Goal: Transaction & Acquisition: Purchase product/service

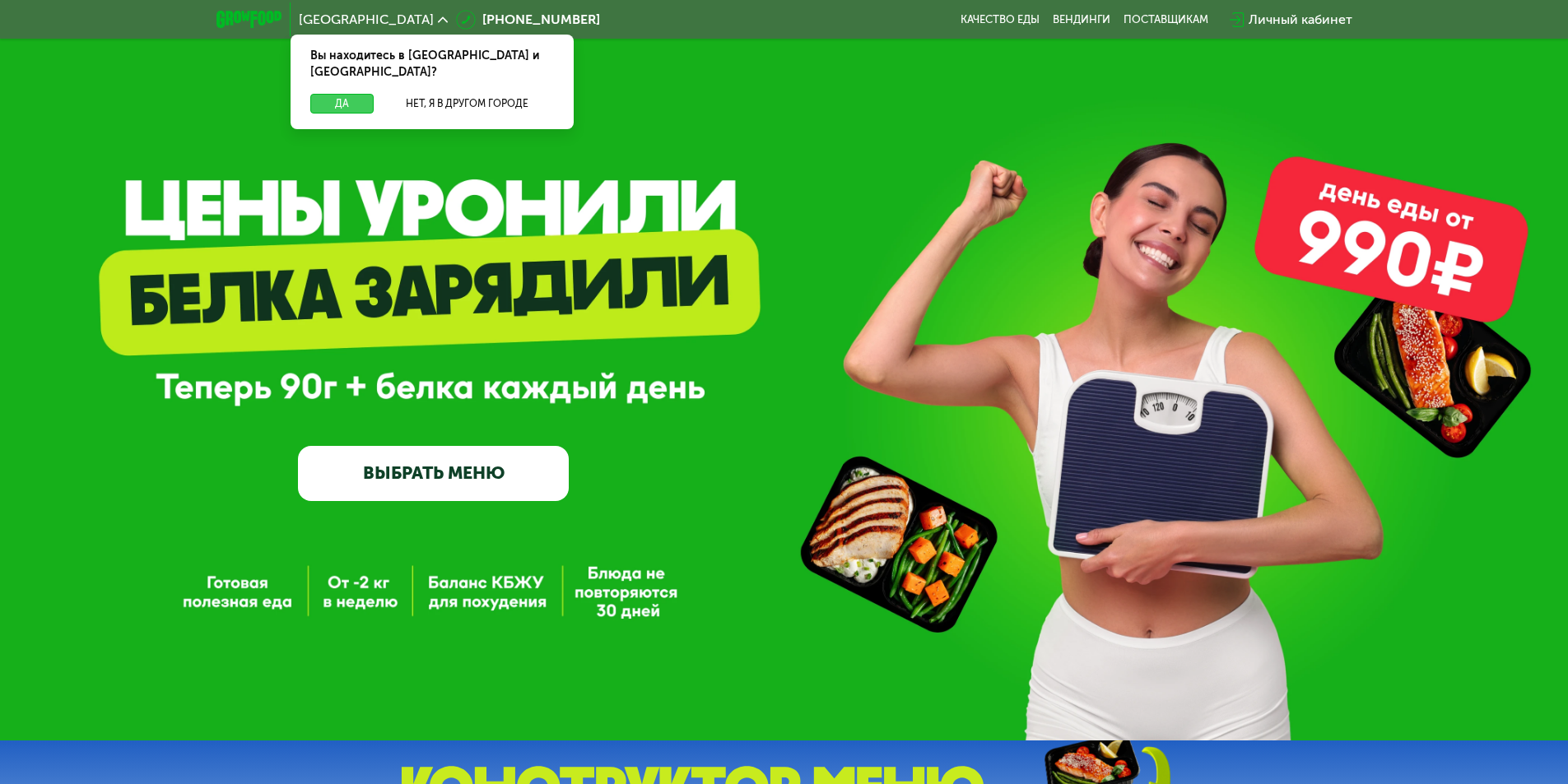
click at [338, 94] on button "Да" at bounding box center [342, 103] width 63 height 20
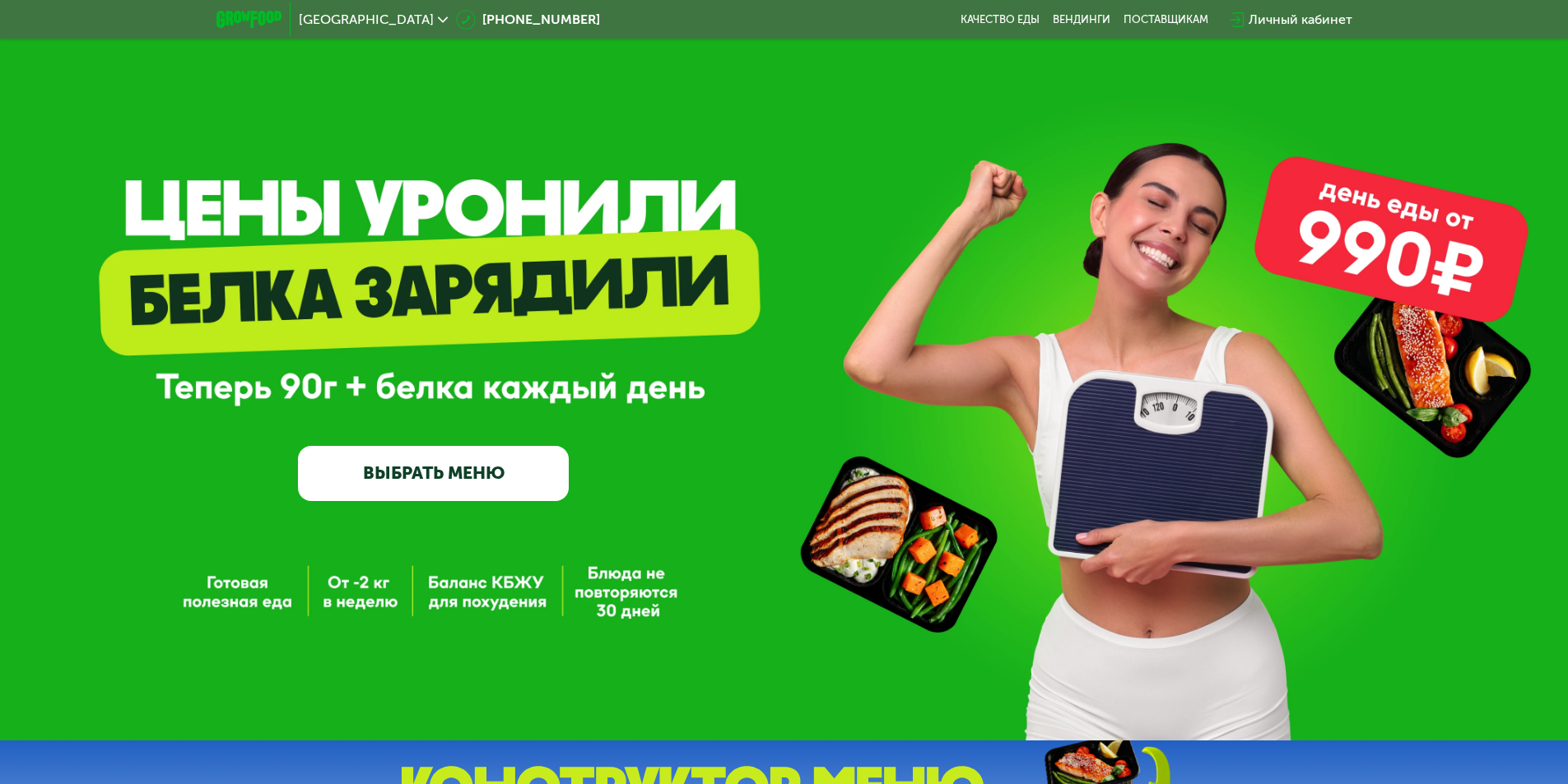
drag, startPoint x: 1420, startPoint y: 212, endPoint x: 1456, endPoint y: 216, distance: 36.2
click at [1456, 216] on div "GrowFood — доставка правильного питания ВЫБРАТЬ МЕНЮ" at bounding box center [784, 370] width 1568 height 741
drag, startPoint x: 1348, startPoint y: 251, endPoint x: 1510, endPoint y: 258, distance: 162.2
click at [1510, 258] on div "GrowFood — доставка правильного питания ВЫБРАТЬ МЕНЮ" at bounding box center [784, 370] width 1568 height 741
click at [420, 485] on link "ВЫБРАТЬ МЕНЮ" at bounding box center [433, 474] width 270 height 55
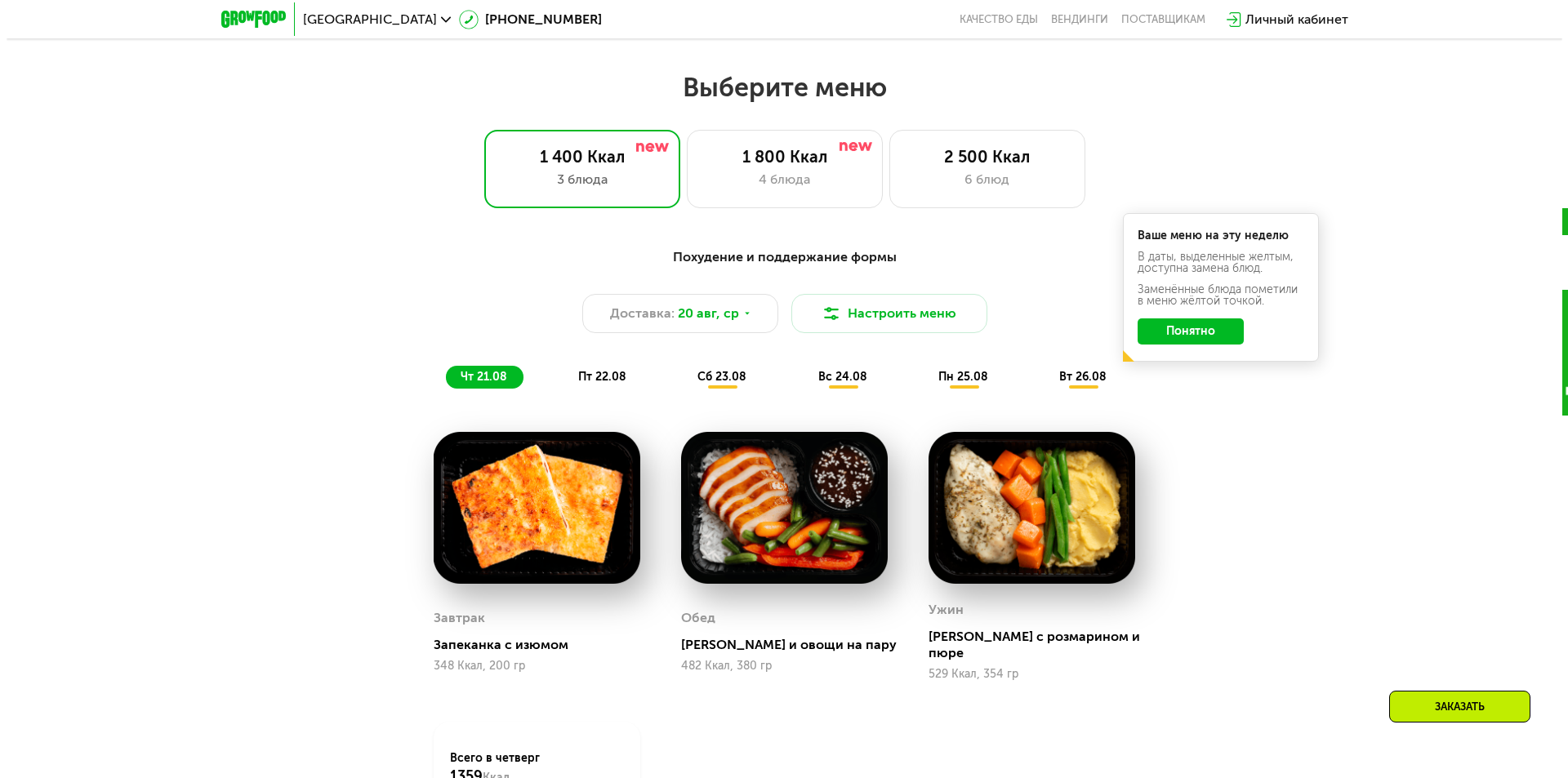
scroll to position [882, 0]
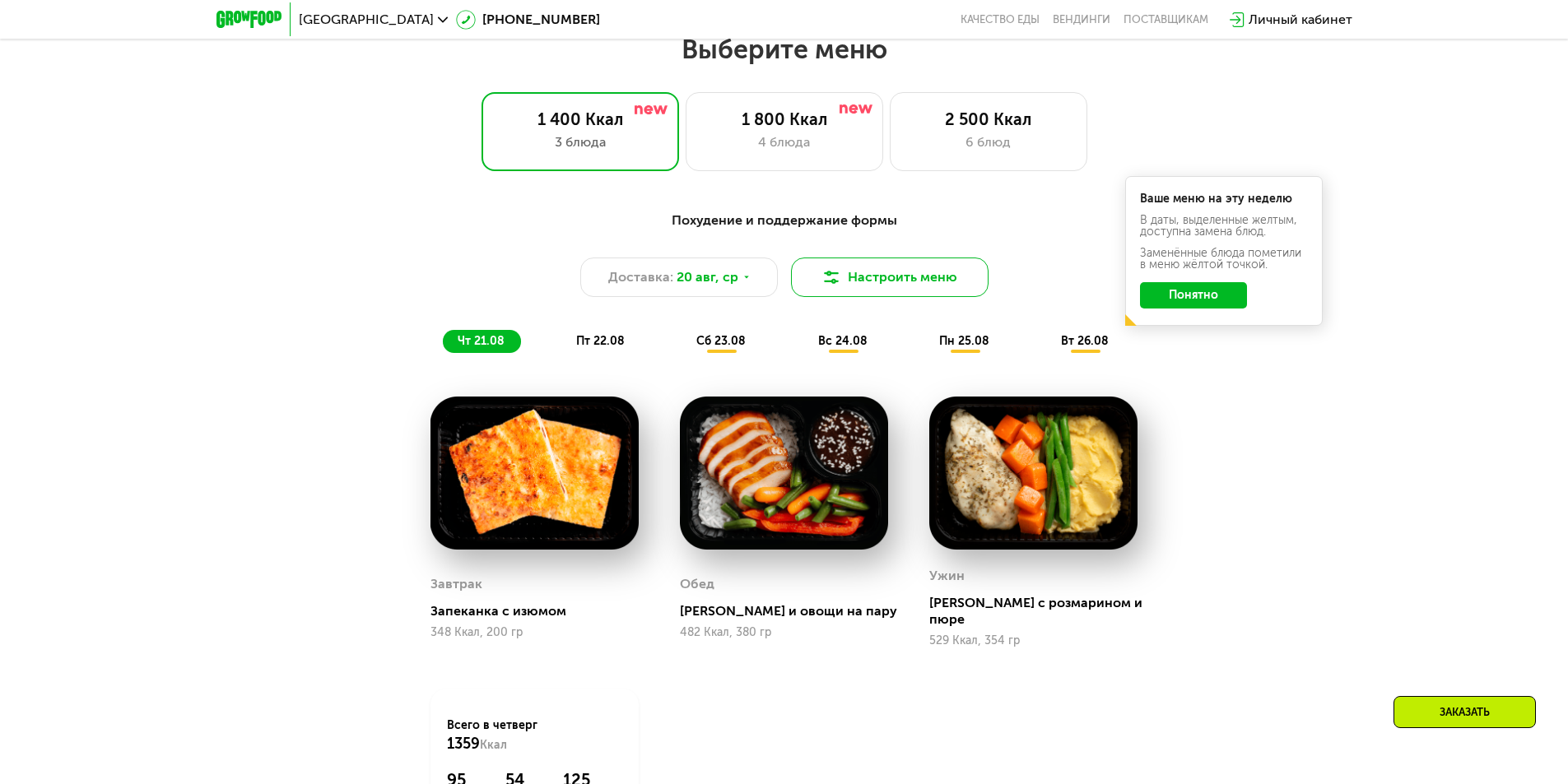
click at [859, 285] on button "Настроить меню" at bounding box center [889, 277] width 197 height 39
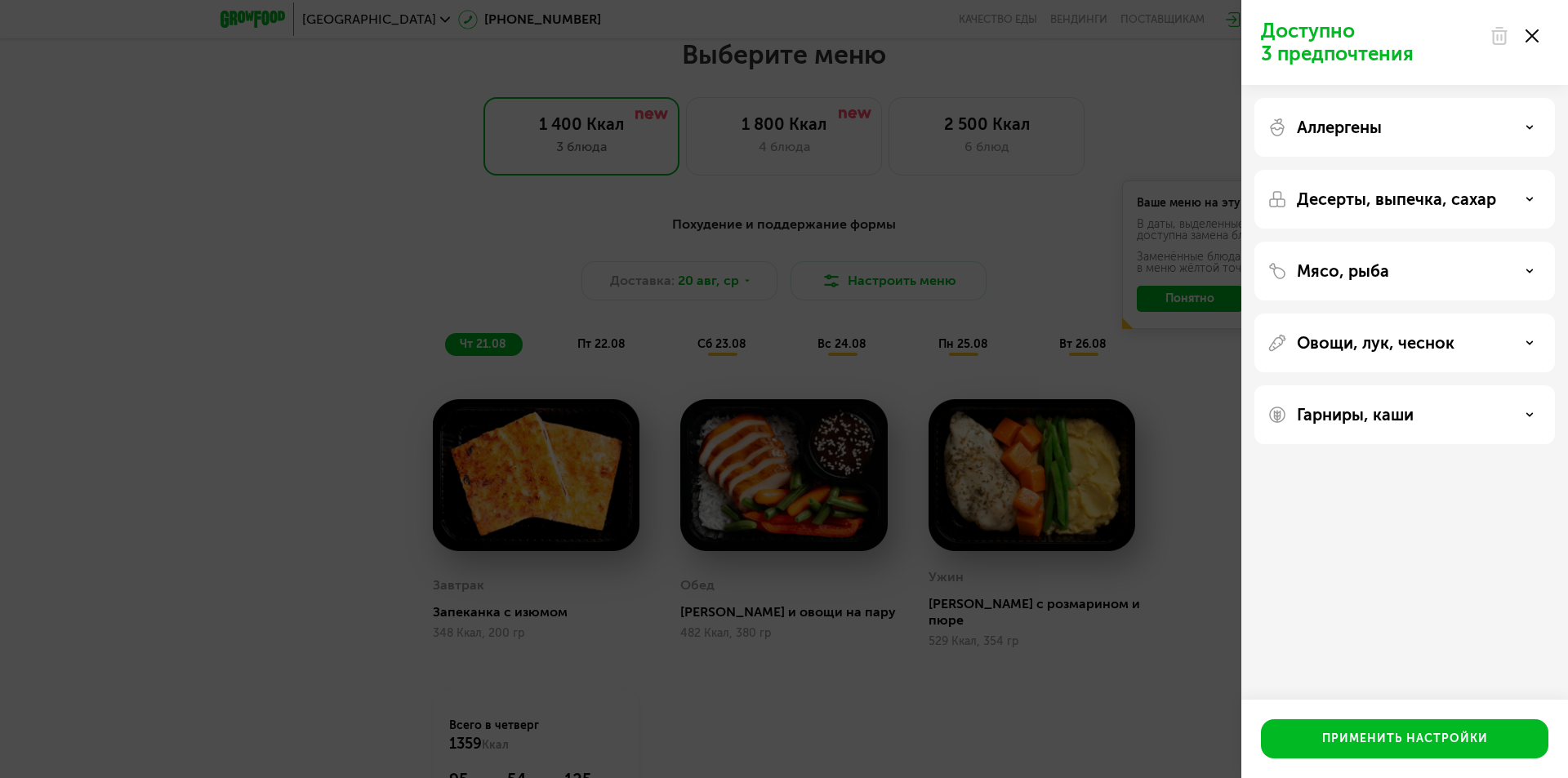
click at [1369, 130] on p "Аллергены" at bounding box center [1340, 127] width 85 height 19
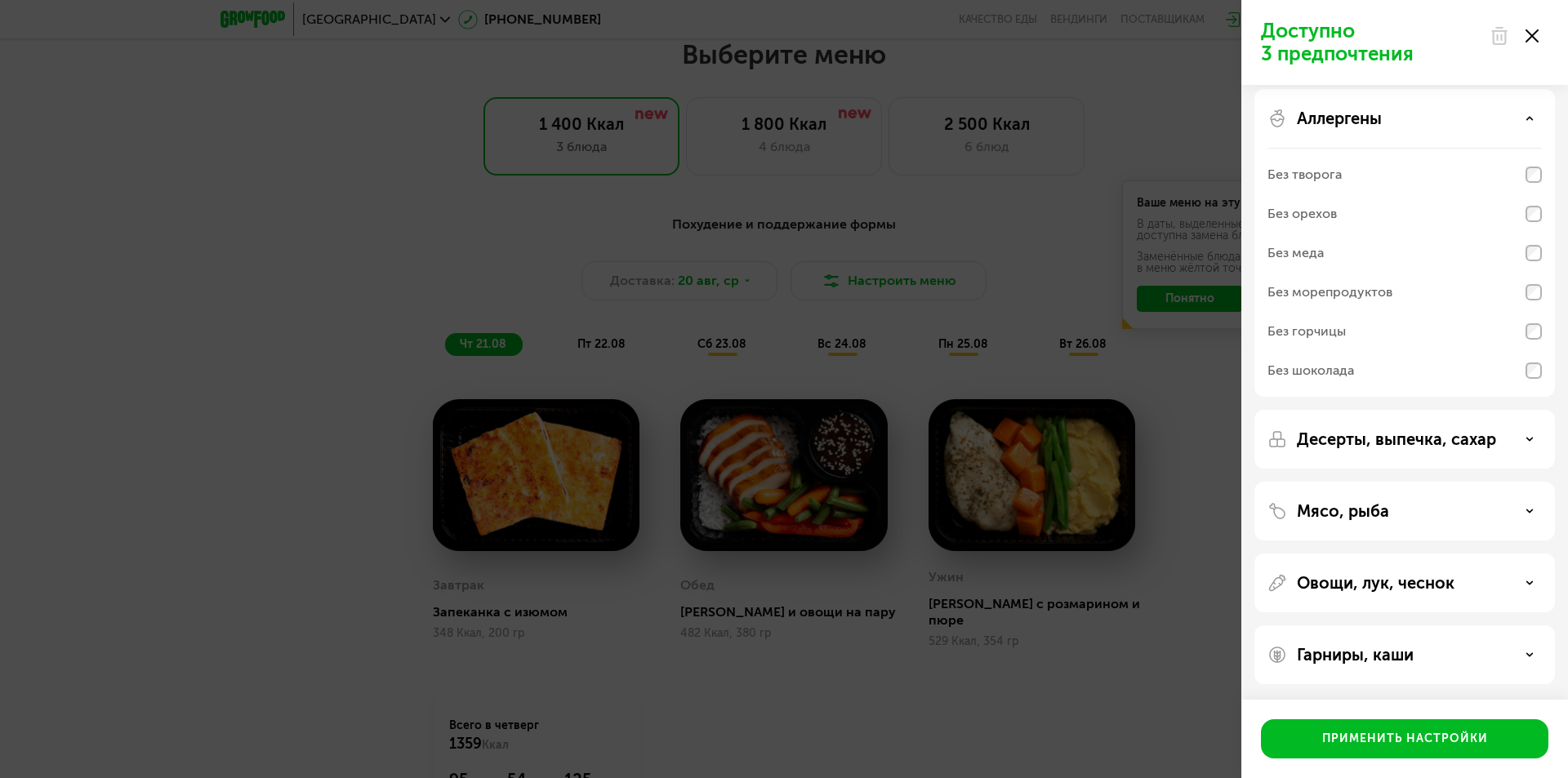
scroll to position [10, 0]
click at [1405, 124] on div "Аллергены" at bounding box center [1404, 117] width 274 height 19
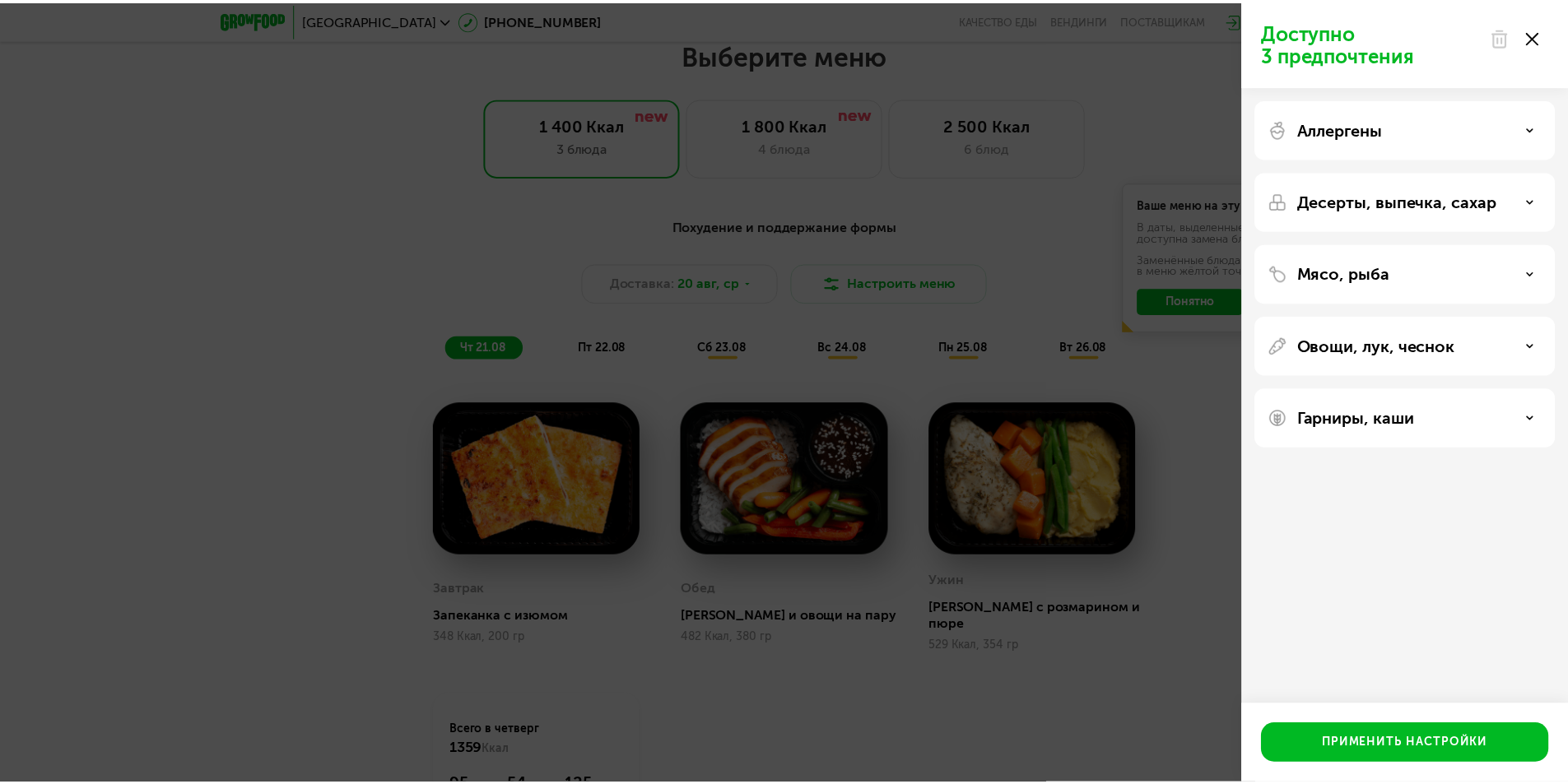
scroll to position [0, 0]
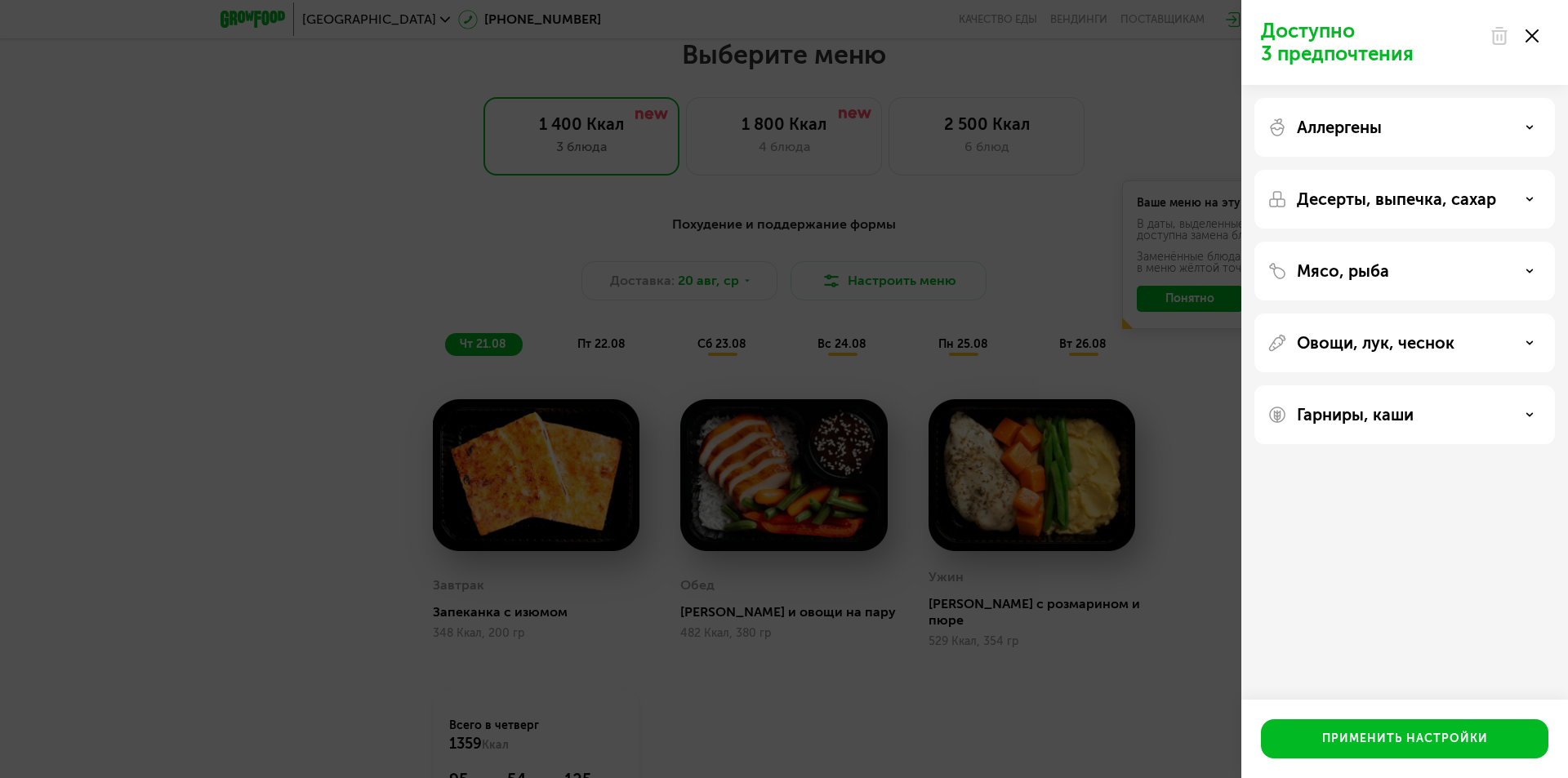
click at [1387, 262] on p "Мясо, рыба" at bounding box center [1343, 271] width 92 height 19
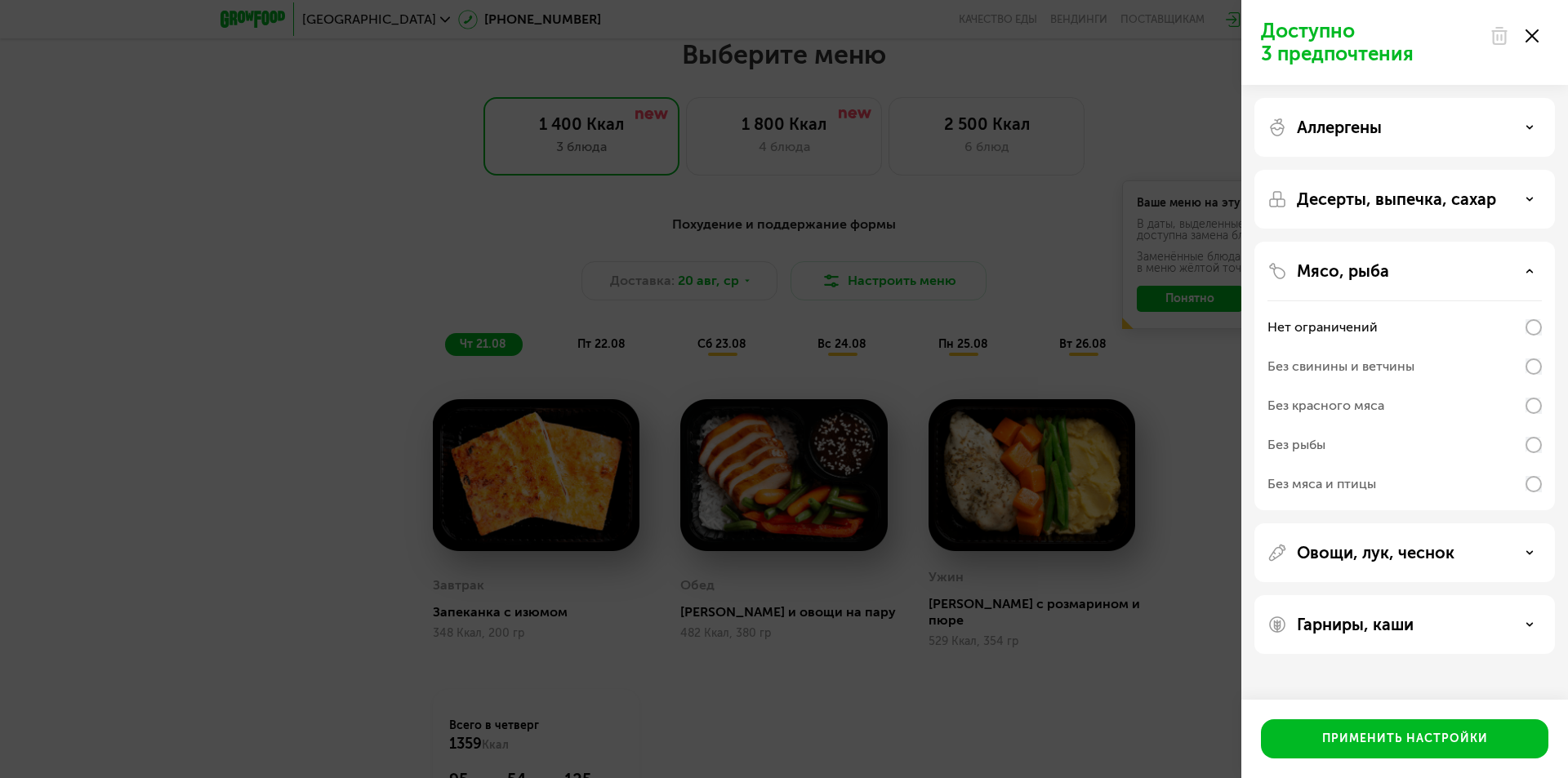
click at [1543, 36] on div at bounding box center [1514, 36] width 69 height 33
click at [1536, 39] on use at bounding box center [1532, 35] width 13 height 13
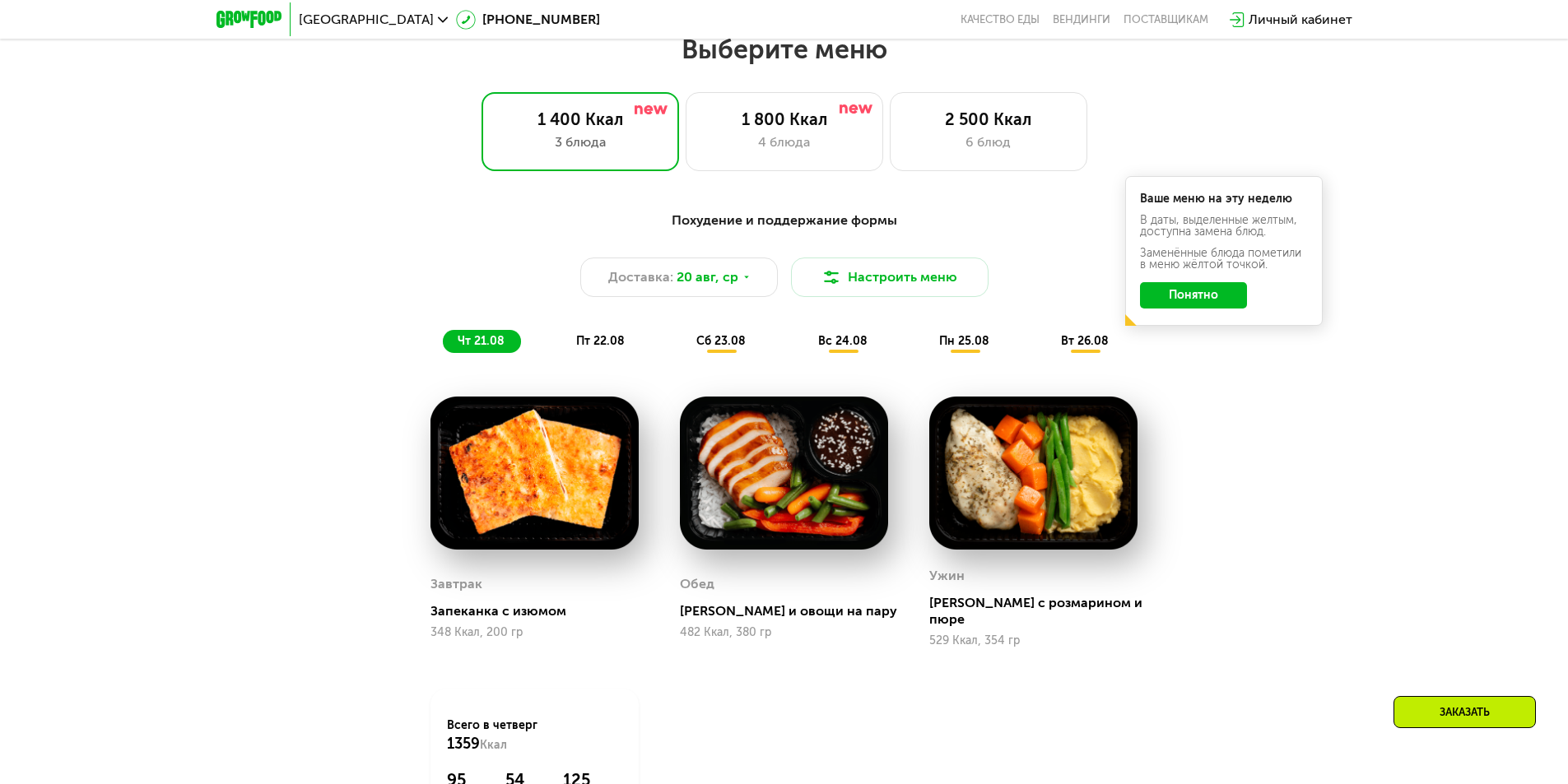
click at [970, 481] on img at bounding box center [1033, 474] width 208 height 154
drag, startPoint x: 994, startPoint y: 483, endPoint x: 1045, endPoint y: 492, distance: 51.8
click at [995, 484] on img at bounding box center [1033, 474] width 208 height 154
click at [1045, 492] on img at bounding box center [1033, 474] width 208 height 154
click at [1052, 496] on img at bounding box center [1033, 474] width 208 height 154
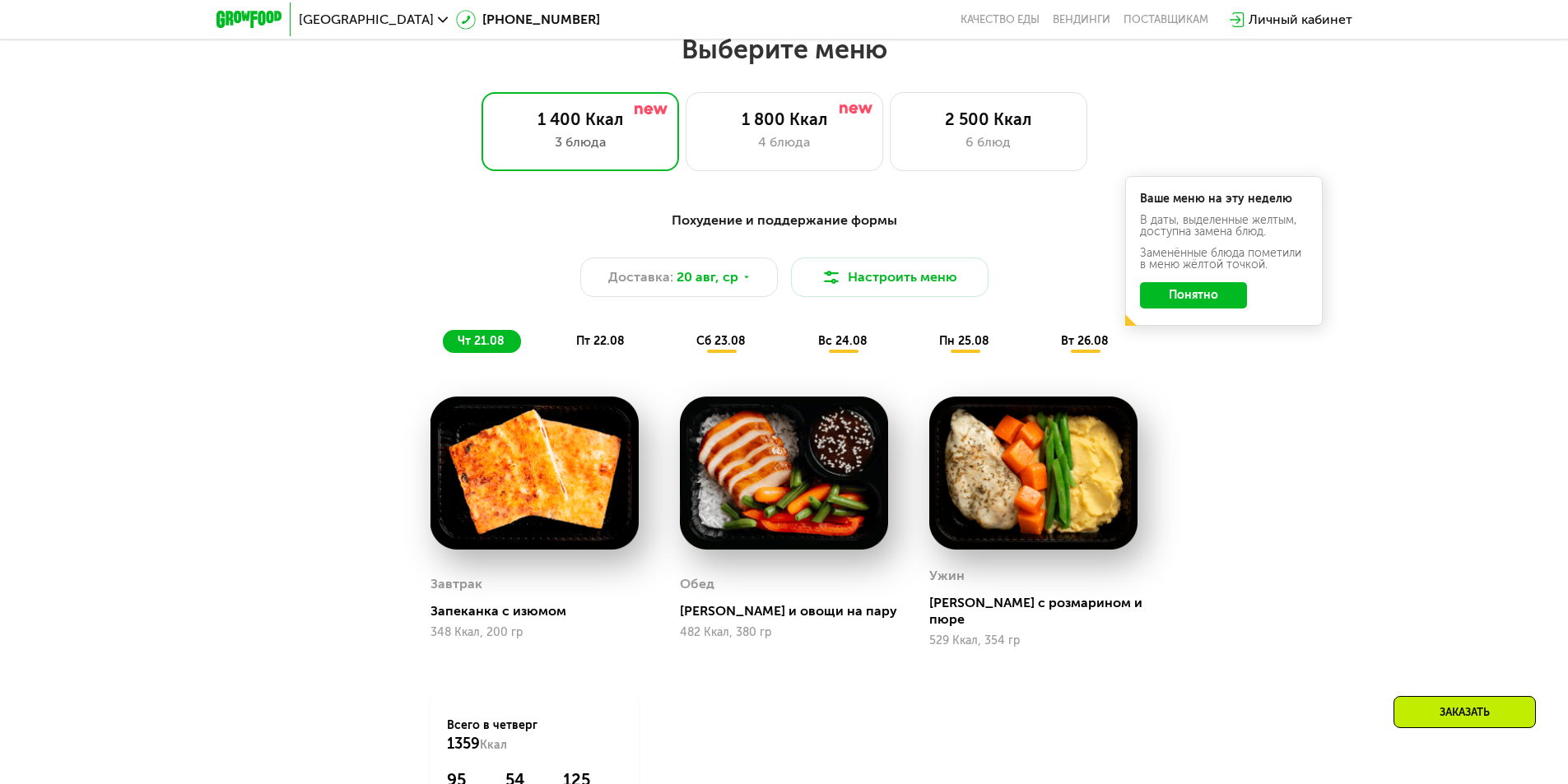
drag, startPoint x: 1059, startPoint y: 500, endPoint x: 829, endPoint y: 509, distance: 230.2
click at [1059, 500] on img at bounding box center [1033, 474] width 208 height 154
click at [788, 504] on img at bounding box center [783, 474] width 208 height 154
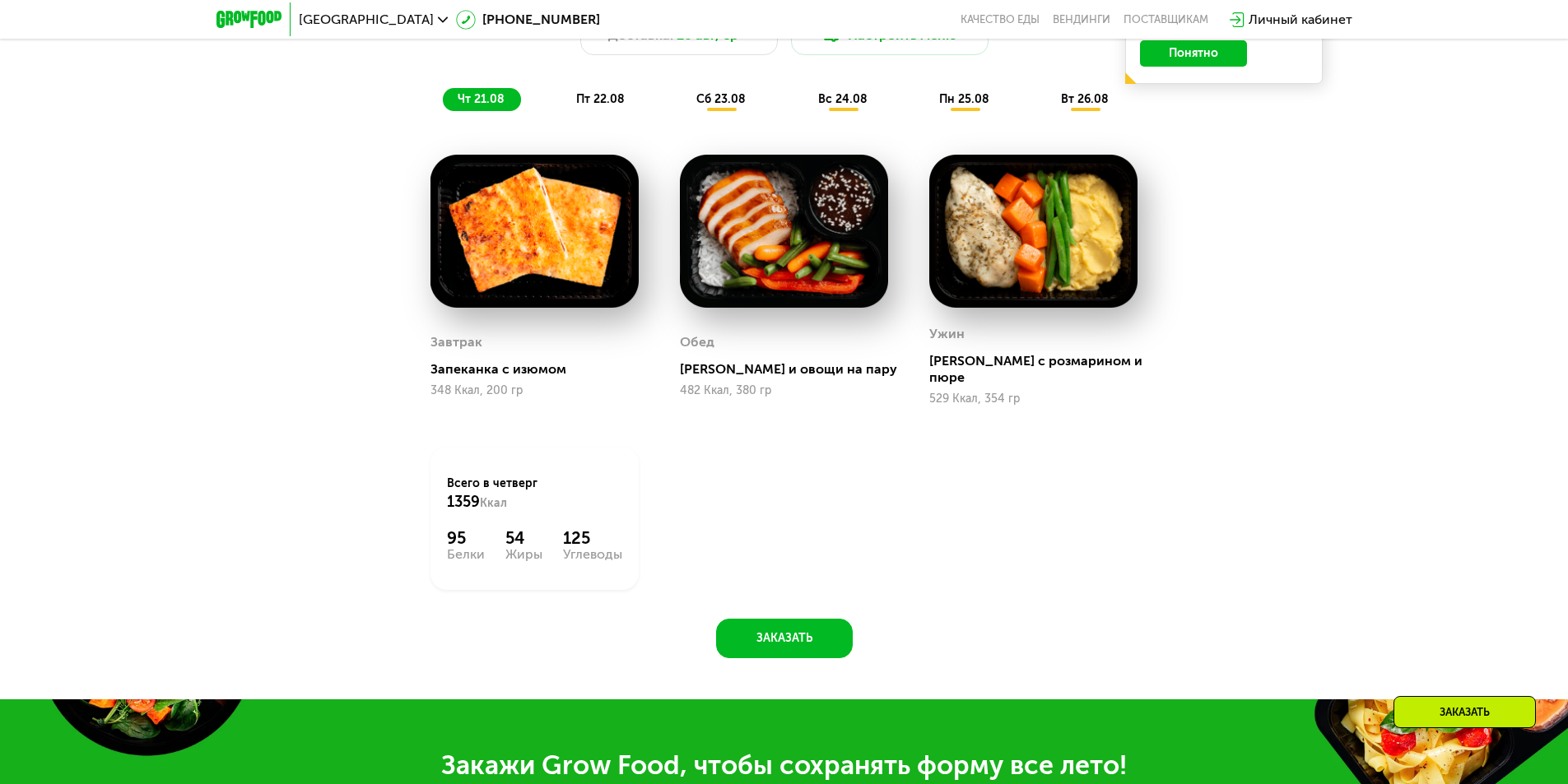
scroll to position [1135, 0]
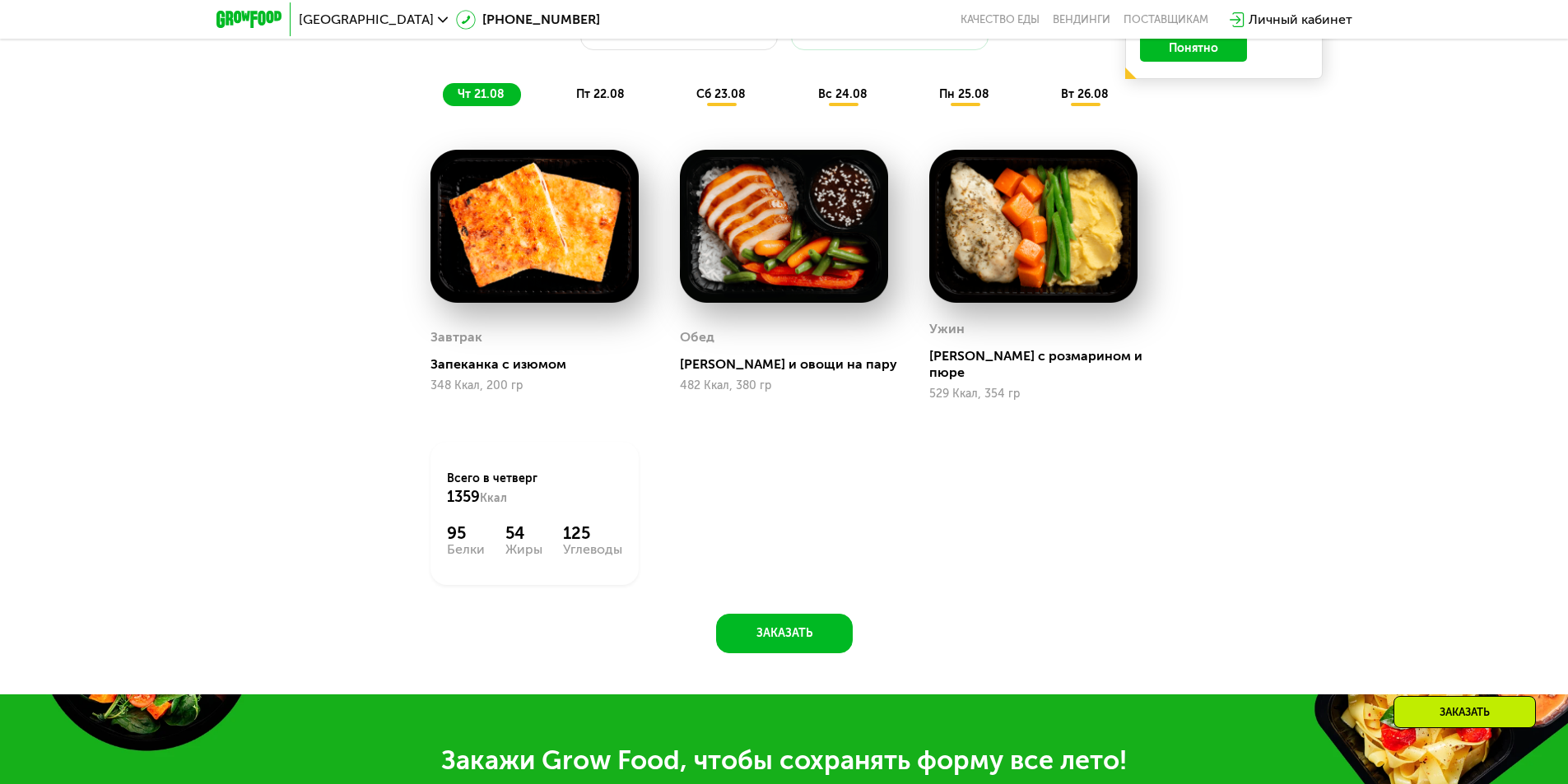
click at [780, 261] on img at bounding box center [783, 227] width 208 height 154
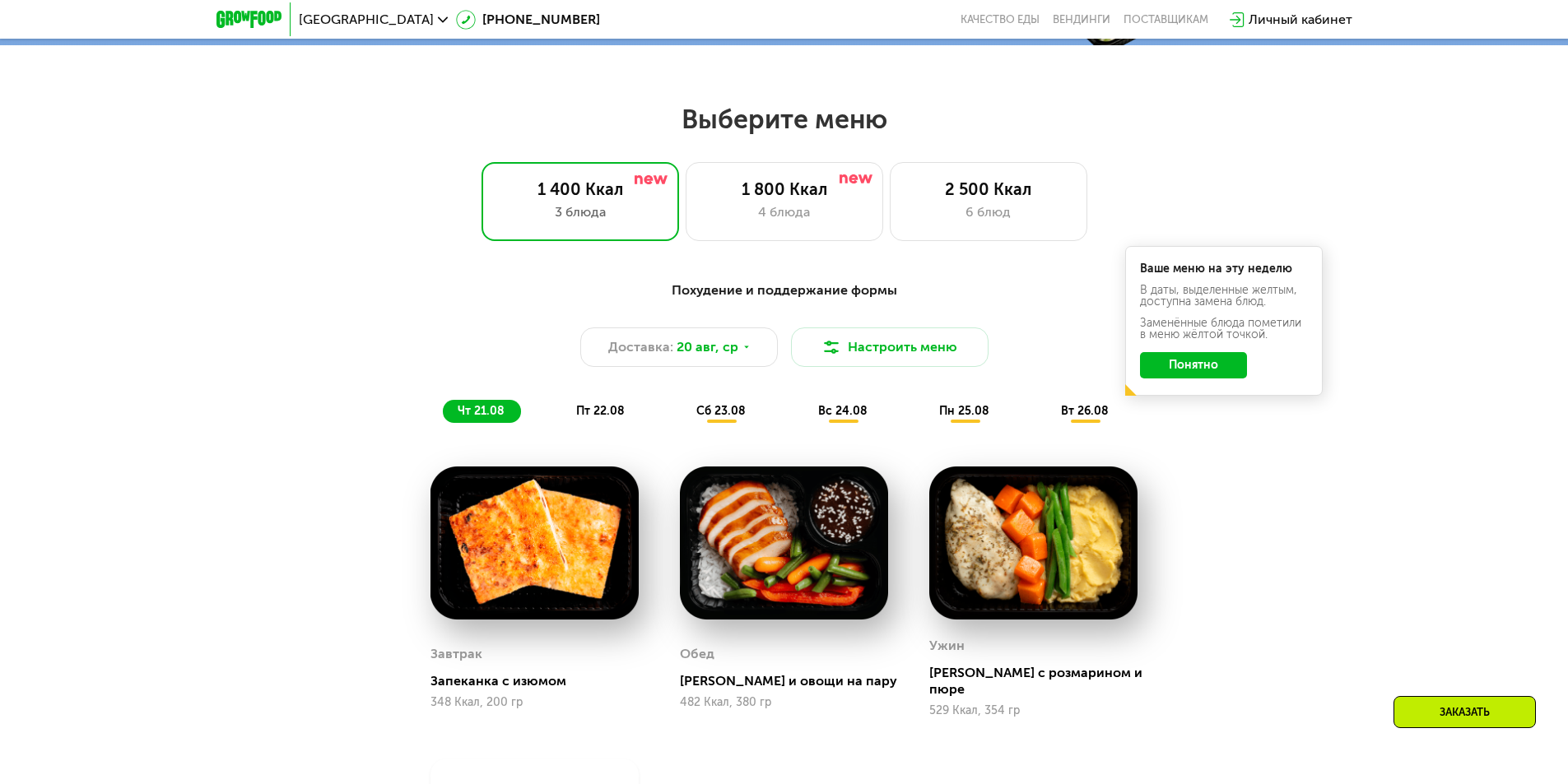
scroll to position [806, 0]
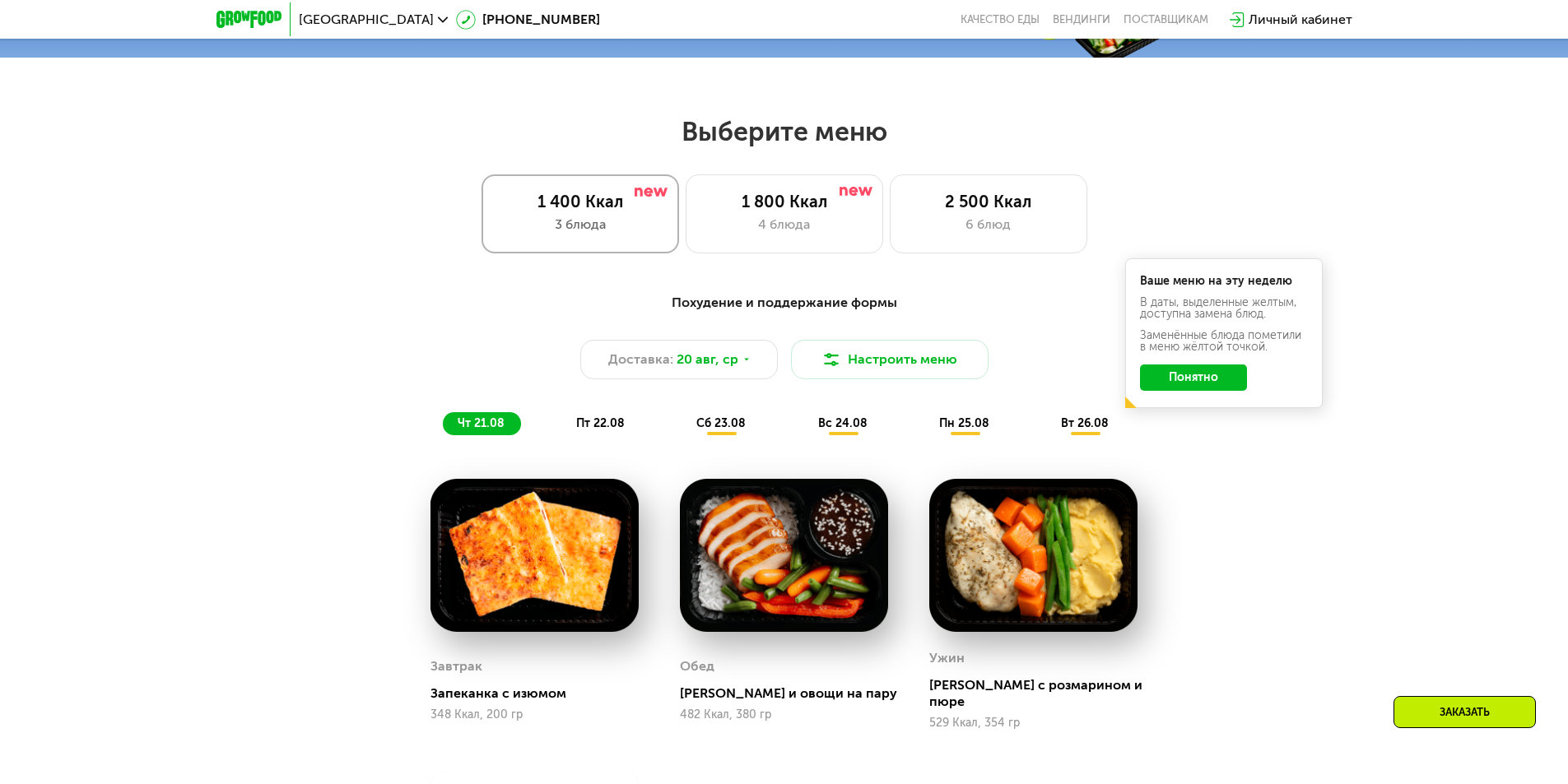
click at [542, 212] on div "1 400 Ккал" at bounding box center [580, 201] width 163 height 20
click at [889, 218] on div "1 800 Ккал 4 блюда" at bounding box center [988, 214] width 197 height 79
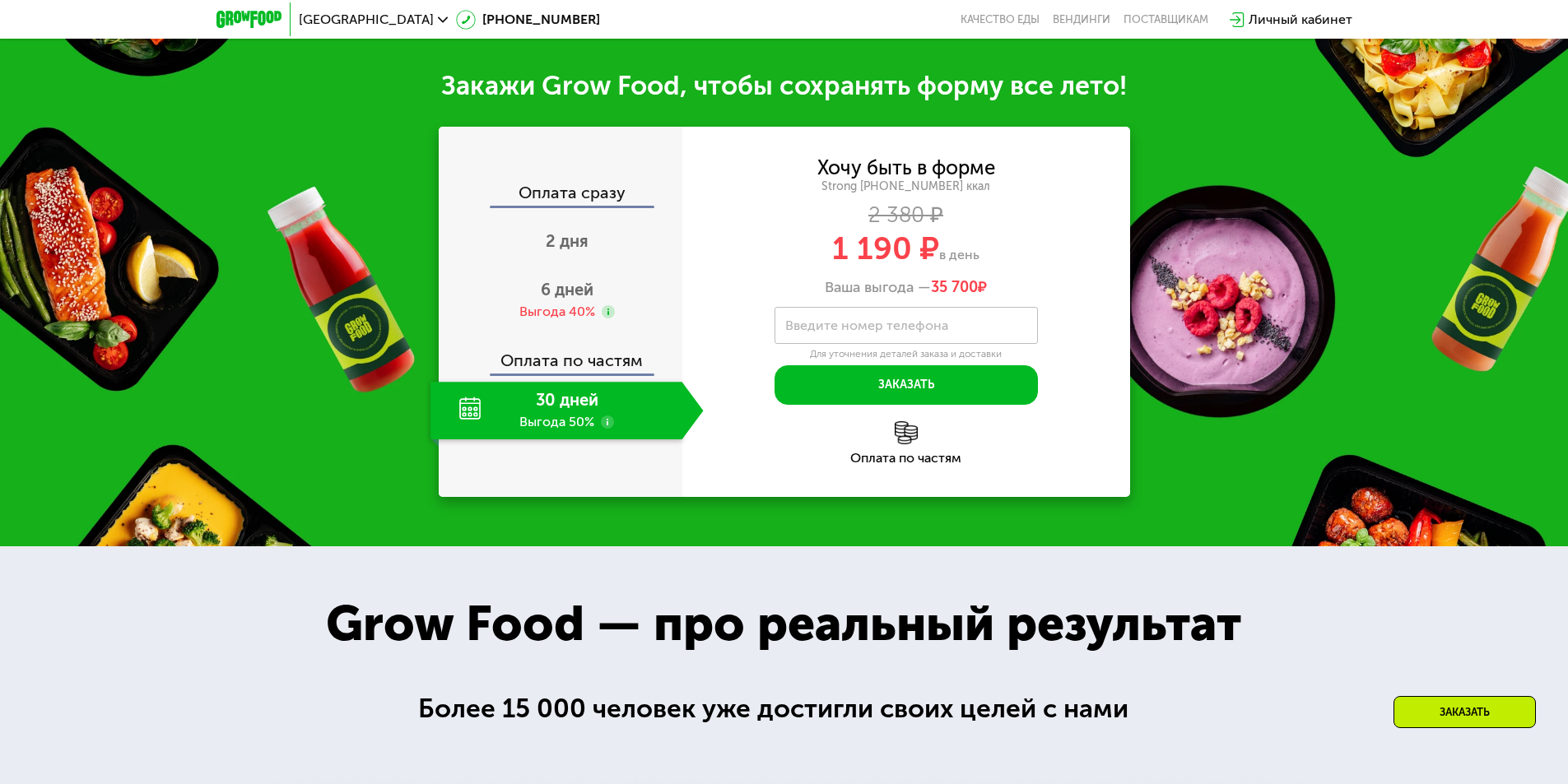
scroll to position [1382, 0]
